Goal: Navigation & Orientation: Find specific page/section

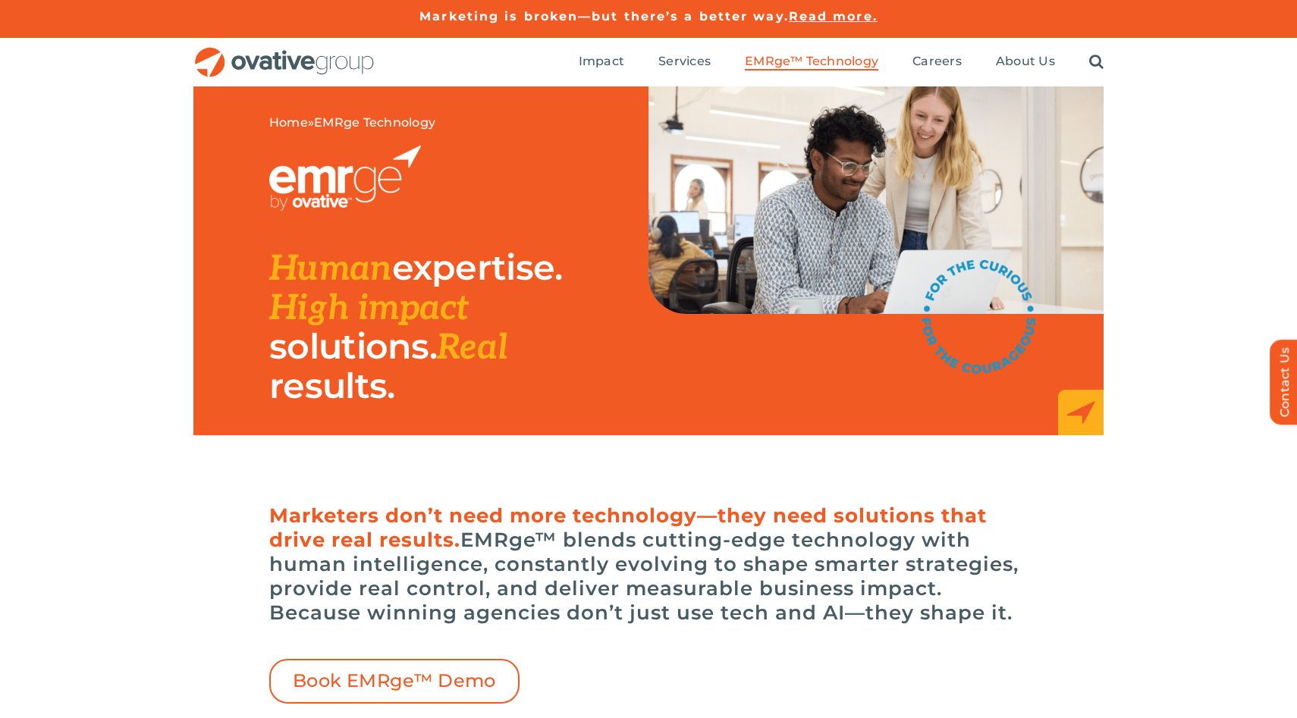
click at [936, 74] on ul "Impact Expert Insights Case Studies Awards & Press Services Media Measurement C…" at bounding box center [841, 62] width 525 height 49
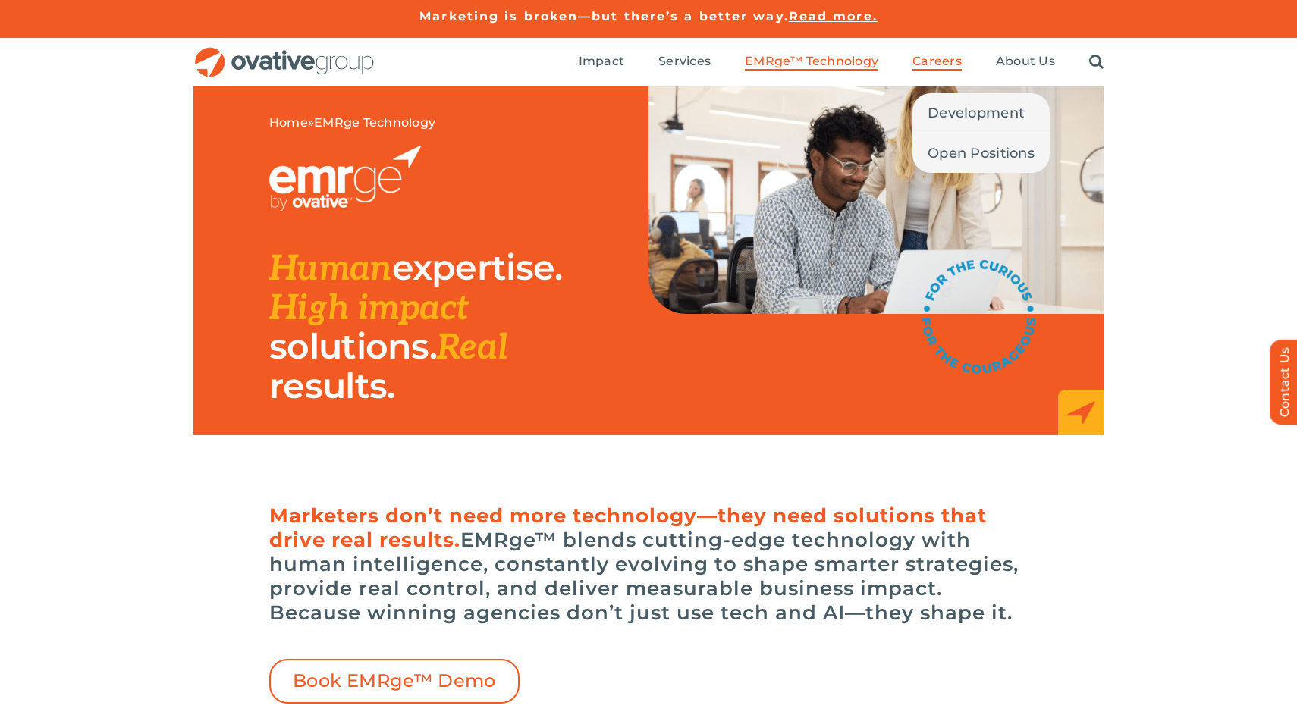
click at [936, 64] on span "Careers" at bounding box center [936, 61] width 49 height 15
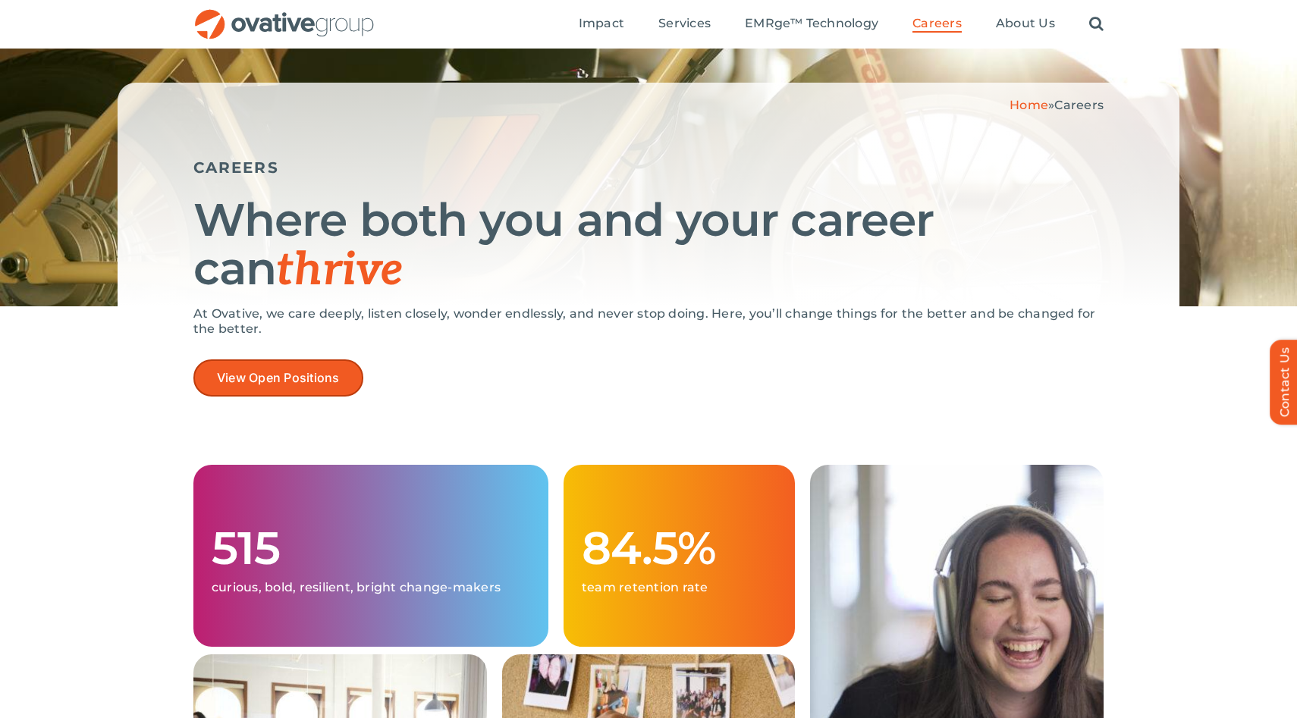
click at [240, 376] on span "View Open Positions" at bounding box center [278, 378] width 123 height 14
